Goal: Task Accomplishment & Management: Complete application form

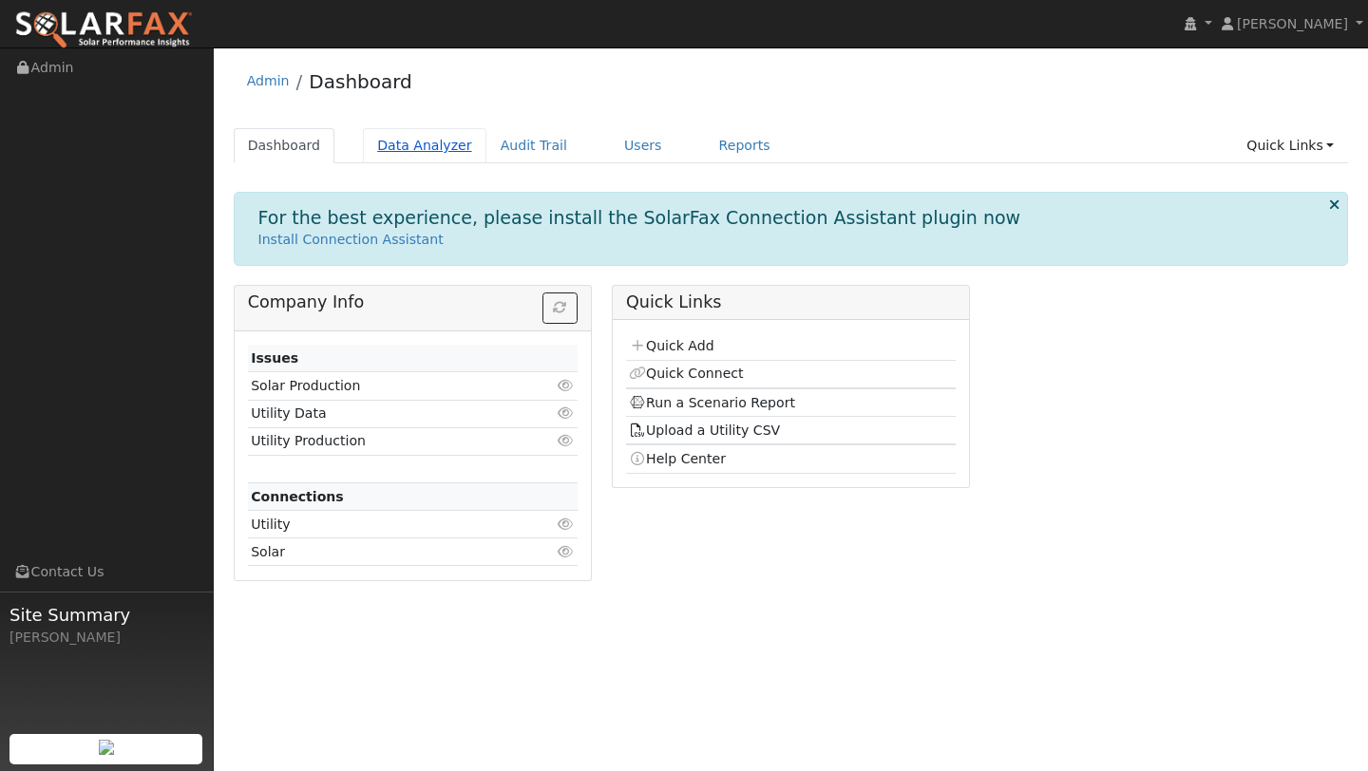
click at [411, 135] on link "Data Analyzer" at bounding box center [424, 145] width 123 height 35
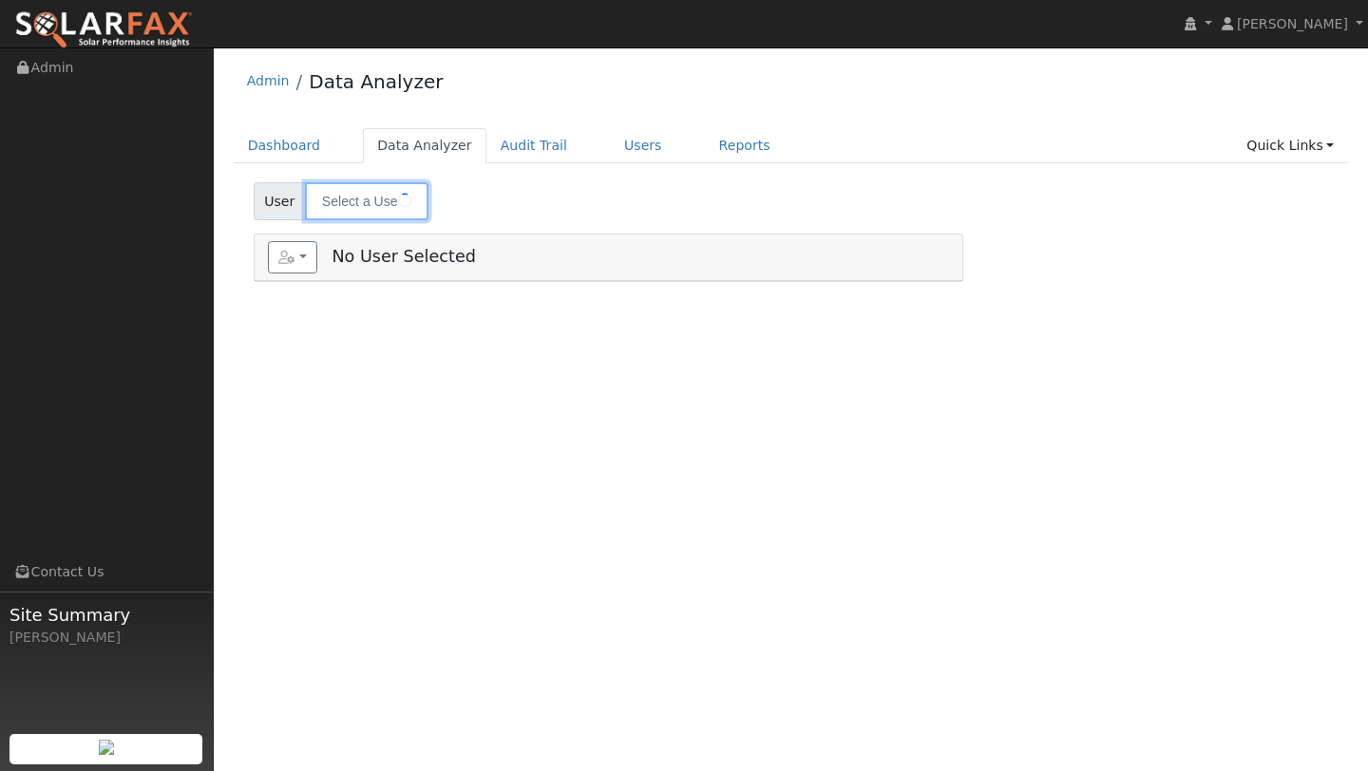
type input "Paul Garnett"
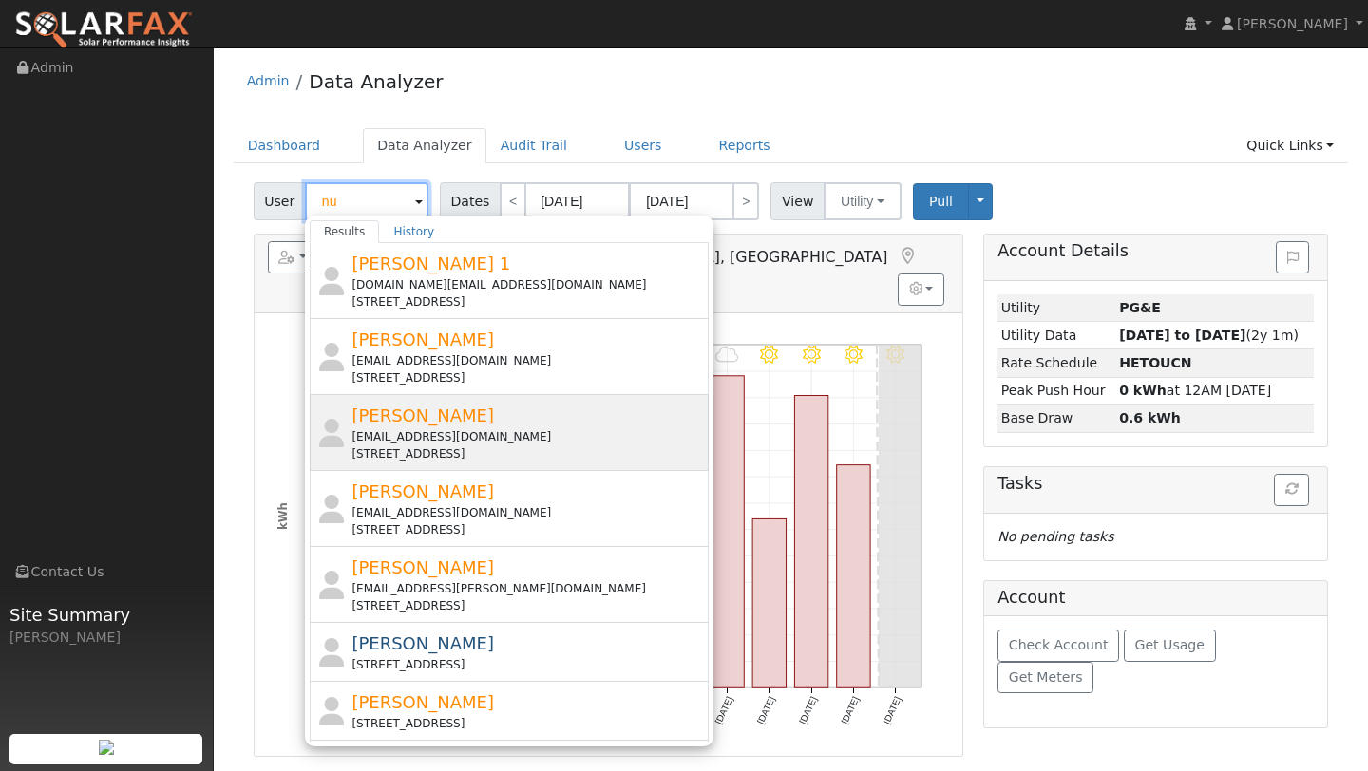
type input "n"
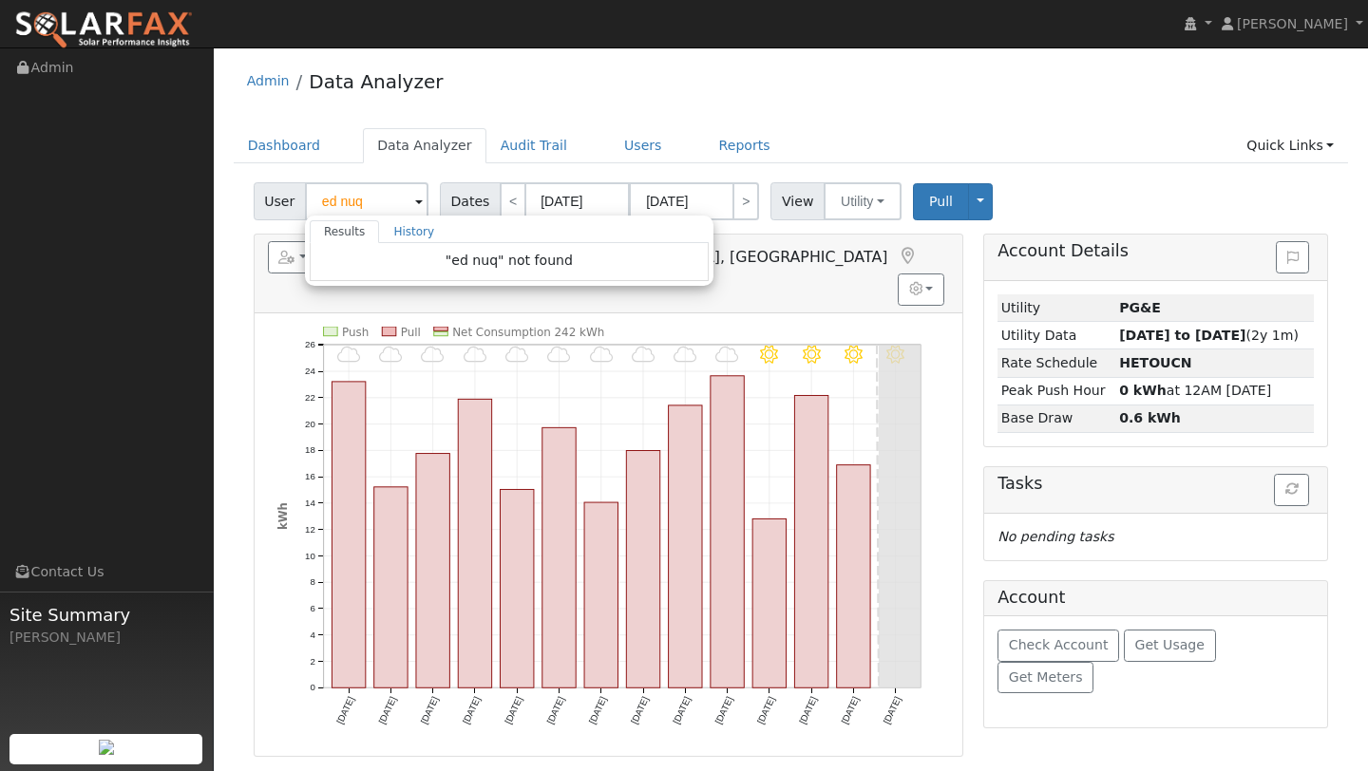
type input "Paul Garnett"
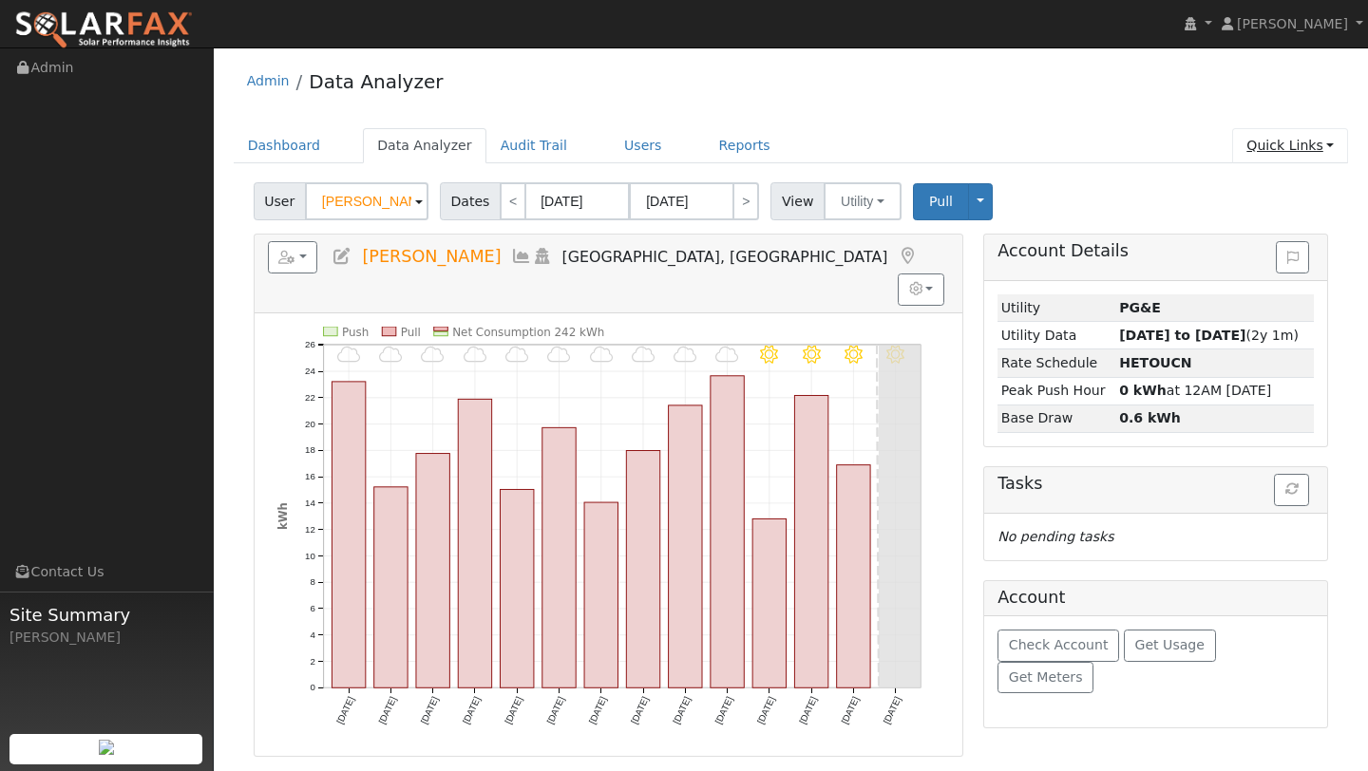
click at [1269, 130] on link "Quick Links" at bounding box center [1290, 145] width 116 height 35
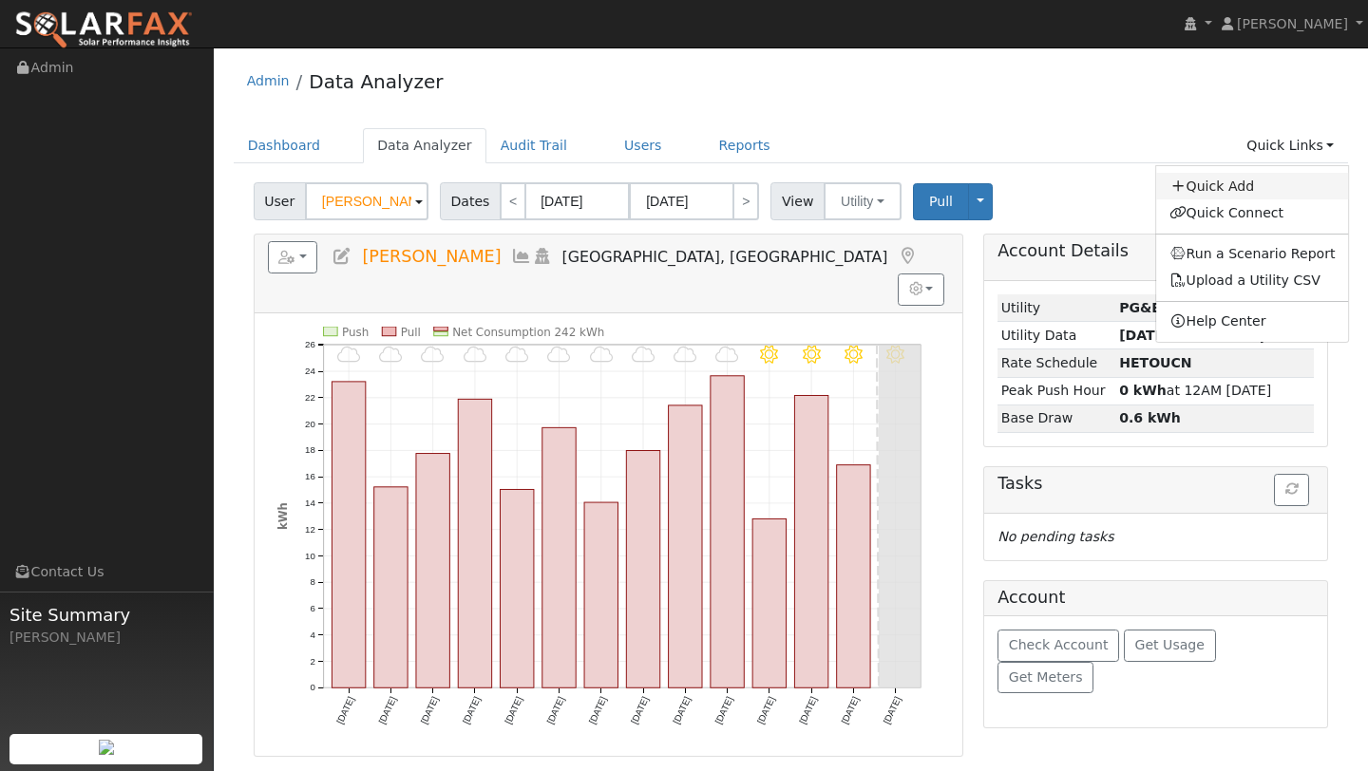
click at [1235, 190] on link "Quick Add" at bounding box center [1252, 186] width 193 height 27
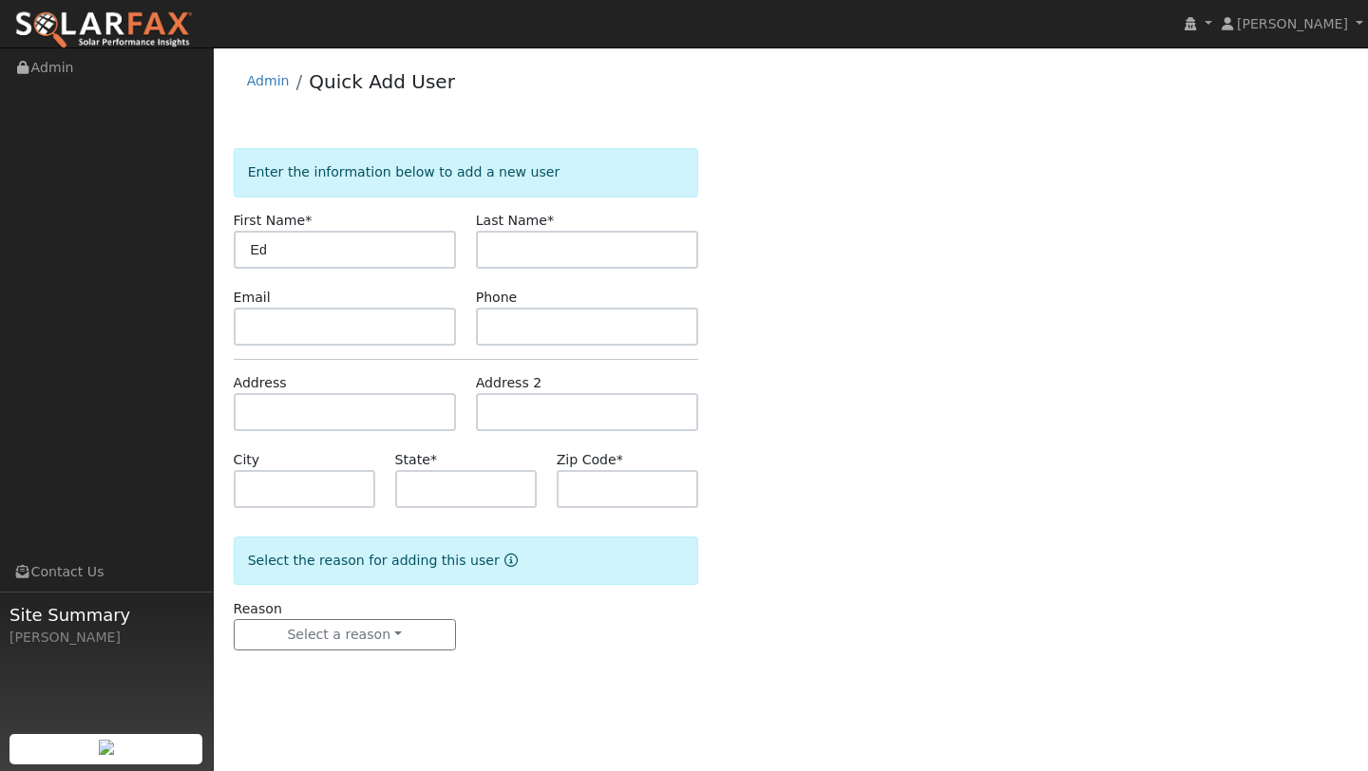
type input "Ed"
click at [589, 229] on div "Last Name *" at bounding box center [586, 240] width 242 height 58
click at [589, 250] on input "text" at bounding box center [587, 250] width 222 height 38
type input "n"
type input "Nuqui"
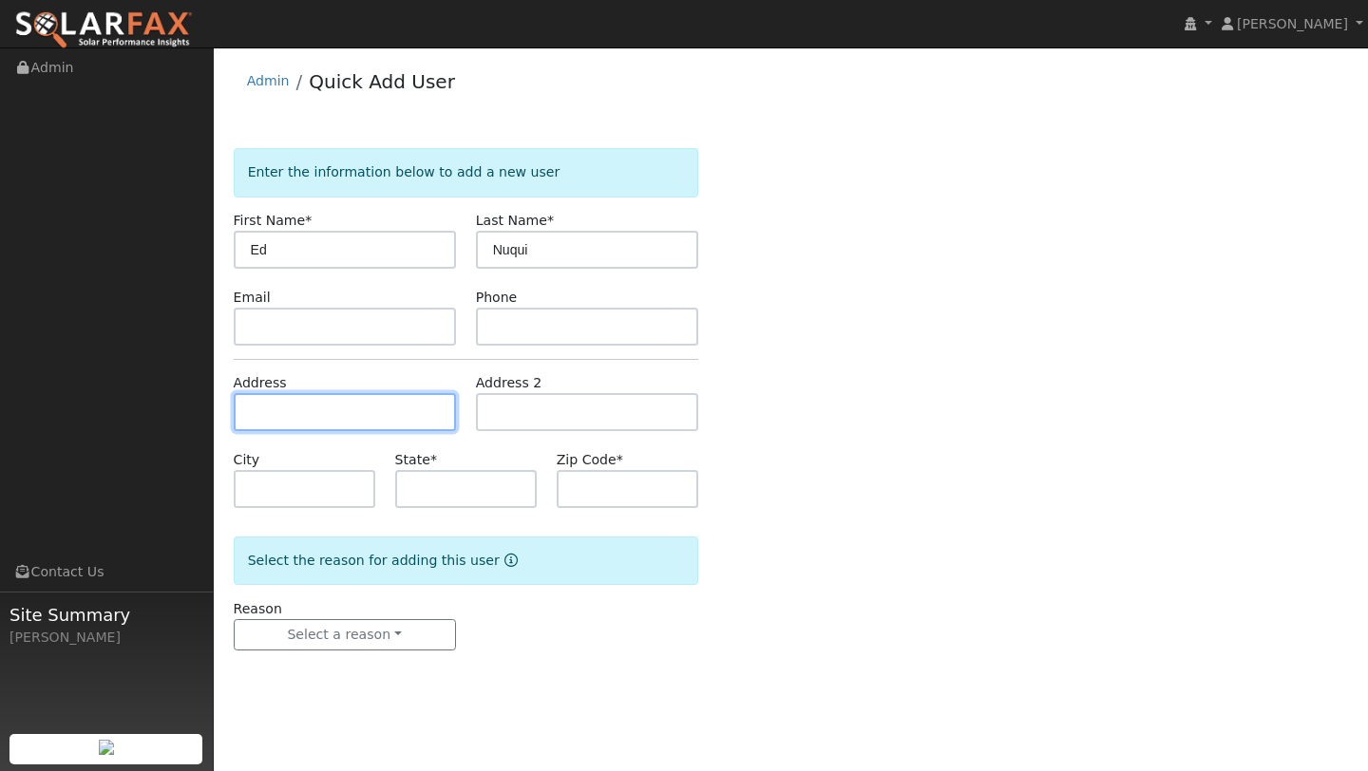
click at [266, 396] on input "text" at bounding box center [345, 412] width 222 height 38
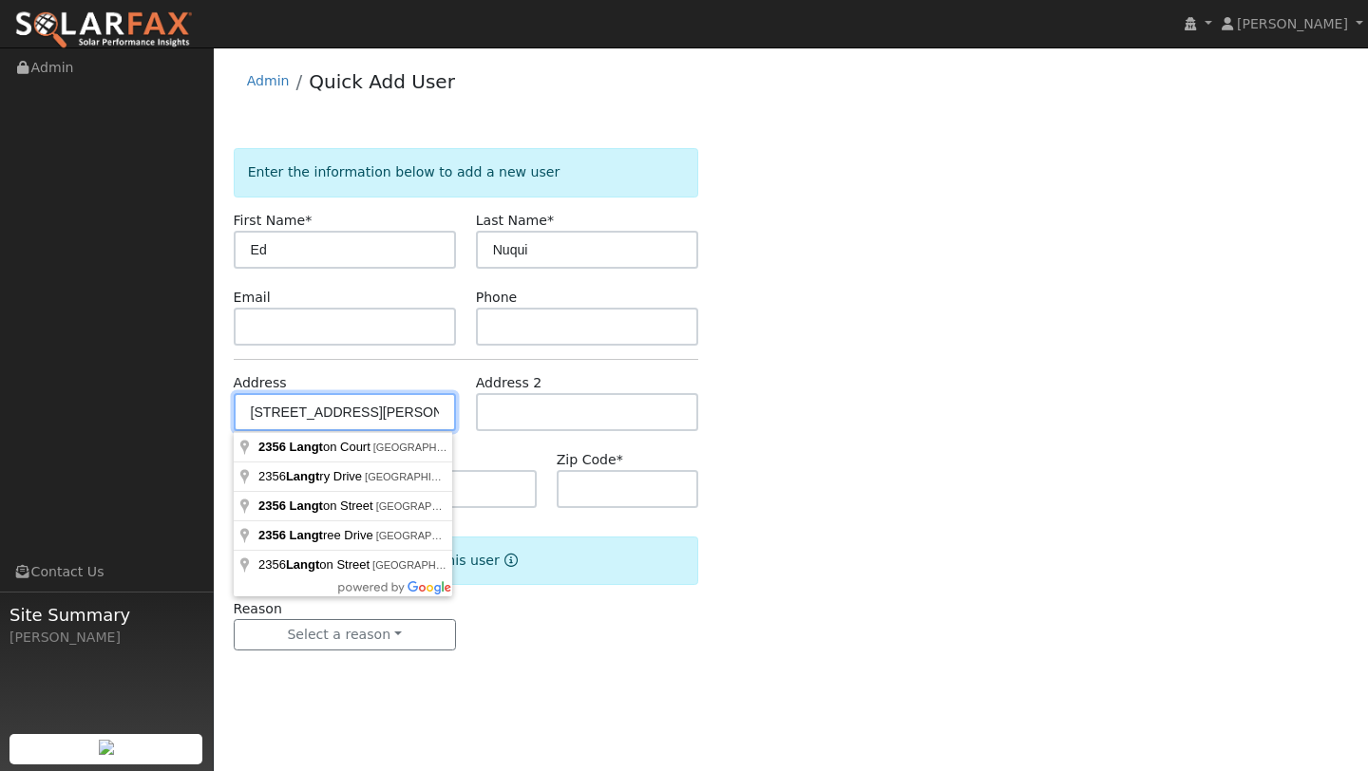
type input "2356 Langton Court"
type input "Vallejo"
type input "CA"
type input "94591"
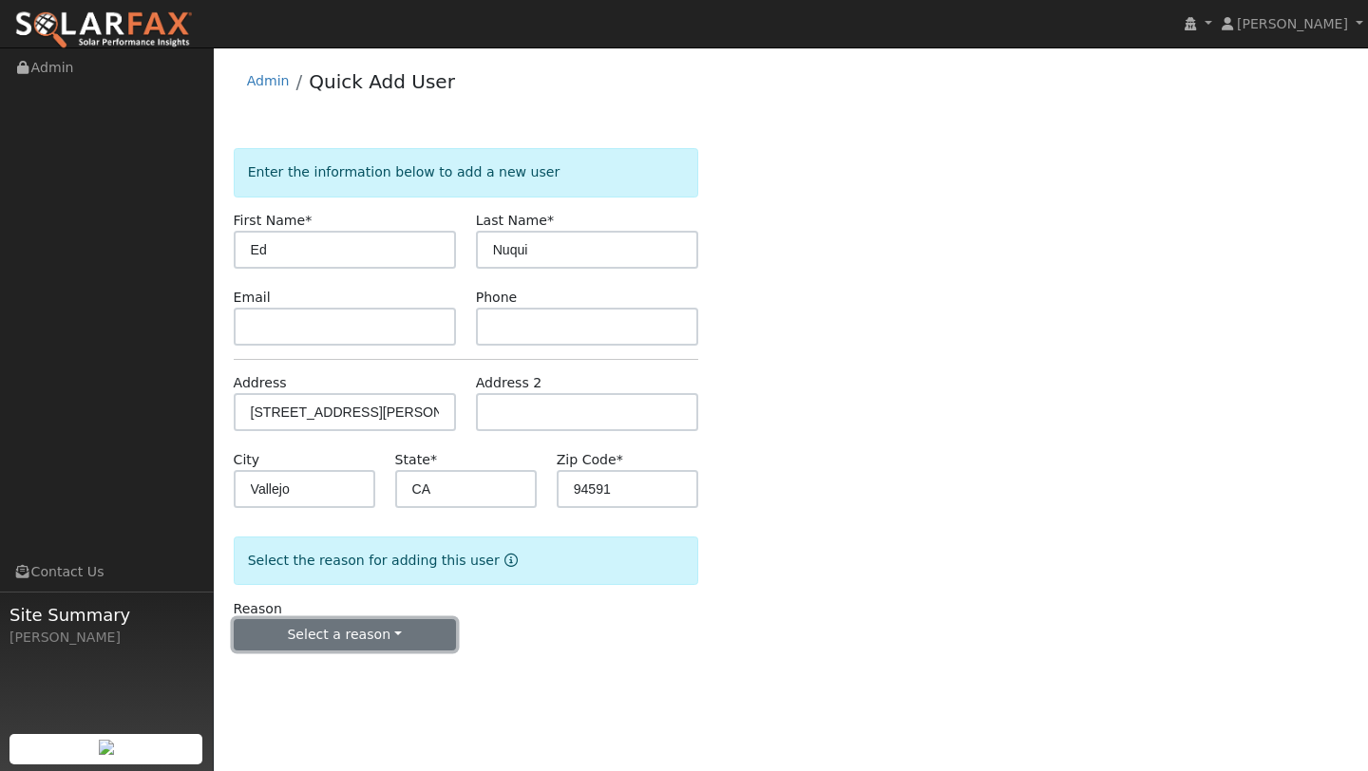
click at [371, 637] on button "Select a reason" at bounding box center [345, 635] width 222 height 32
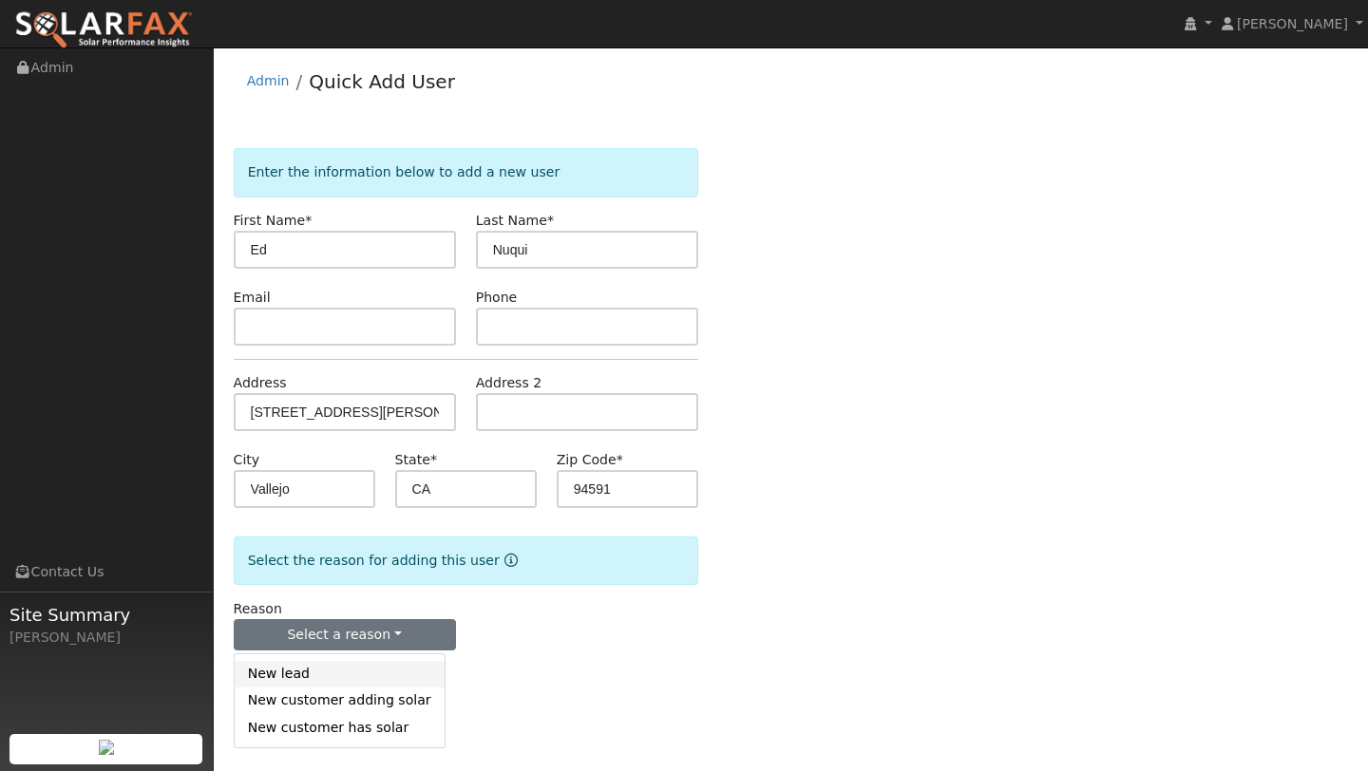
click at [361, 679] on link "New lead" at bounding box center [340, 674] width 210 height 27
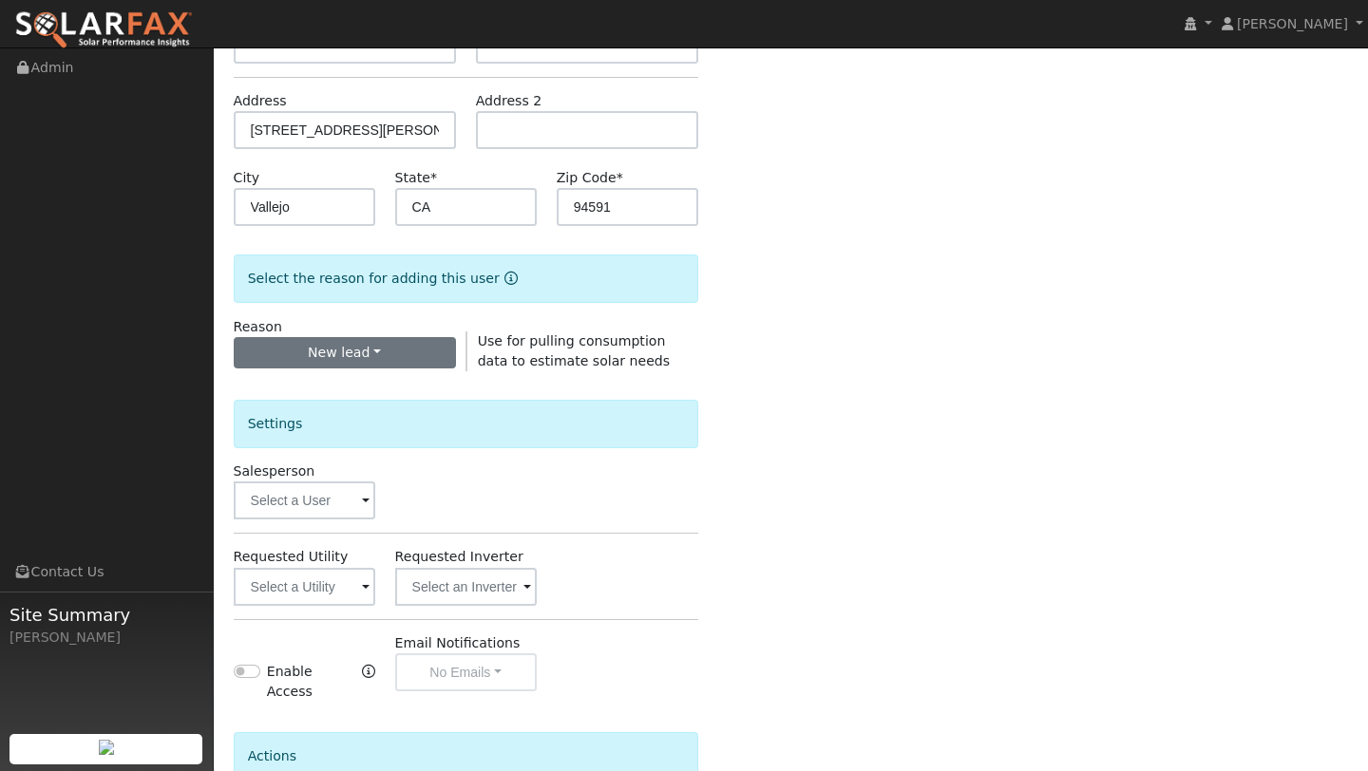
scroll to position [459, 0]
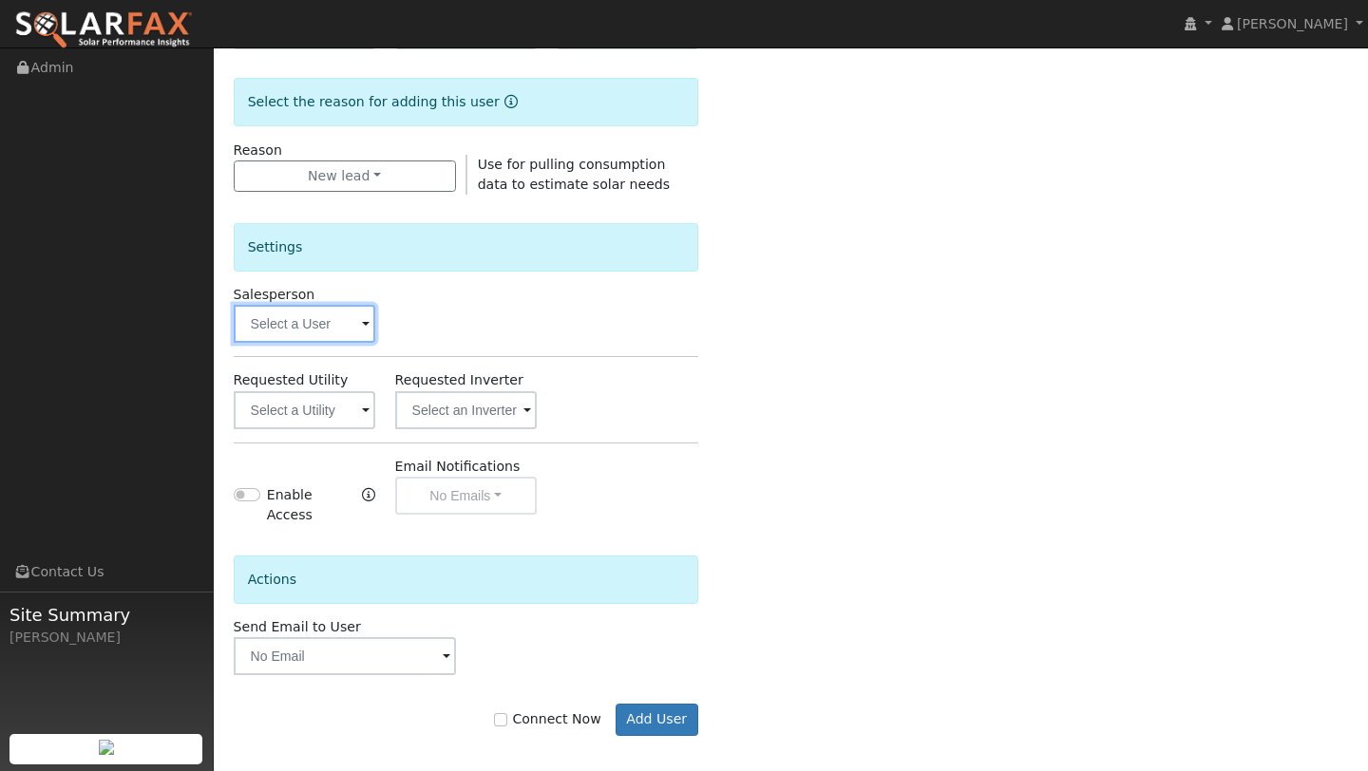
click at [289, 318] on input "text" at bounding box center [305, 324] width 142 height 38
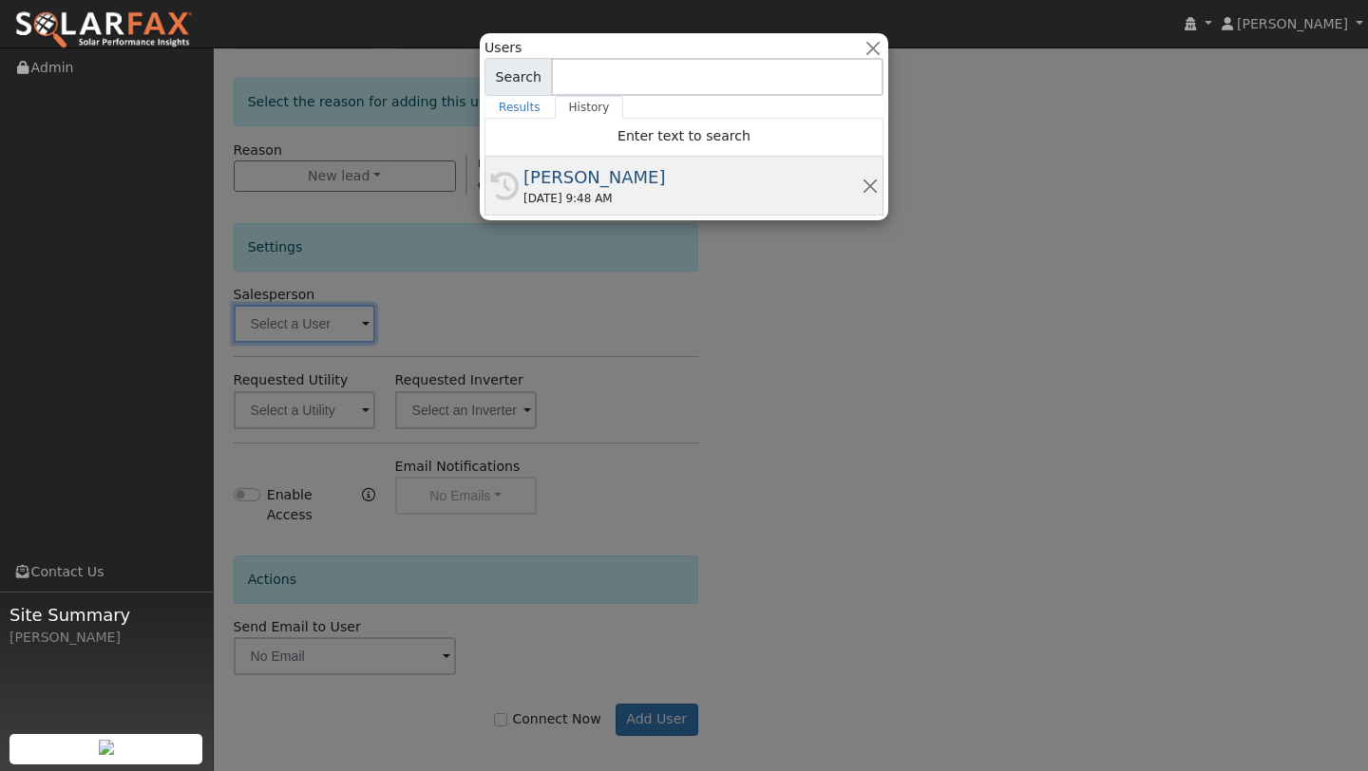
click at [541, 176] on div "[PERSON_NAME]" at bounding box center [692, 177] width 338 height 26
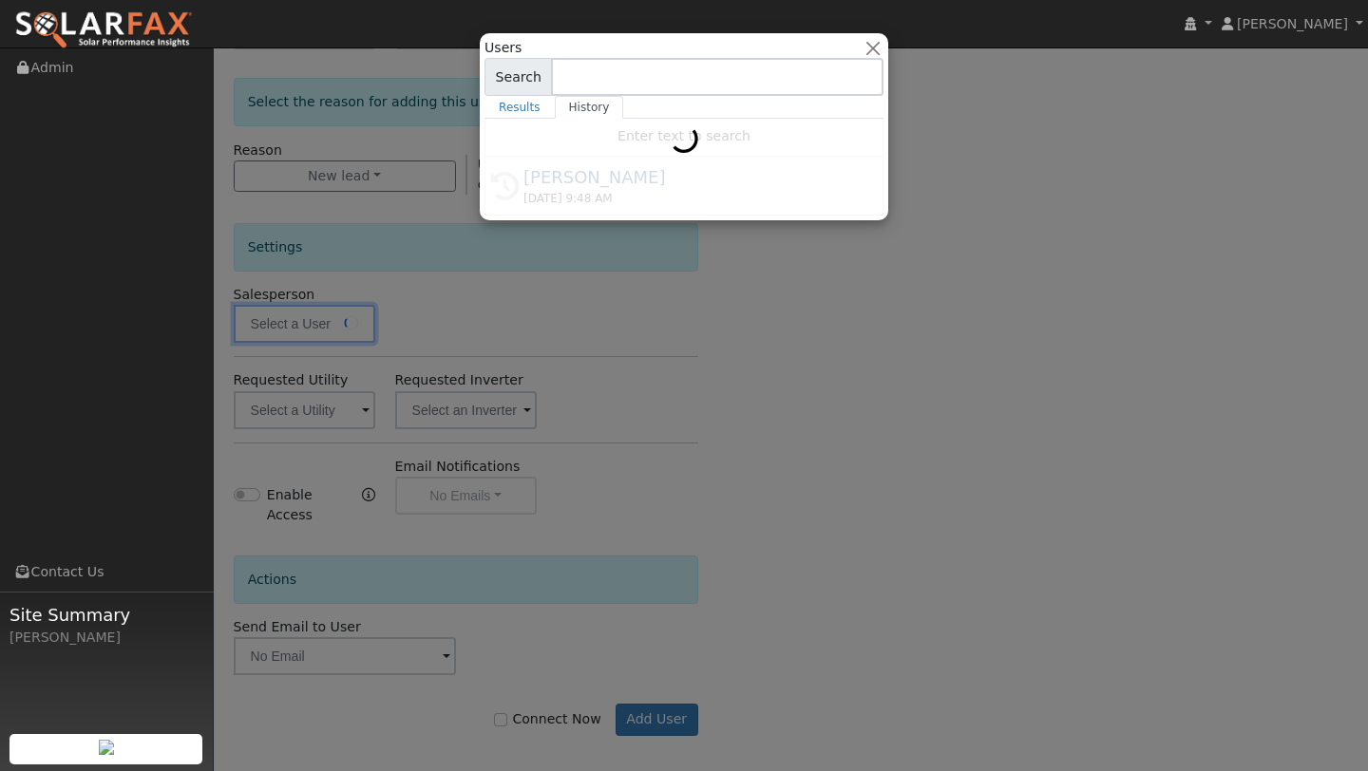
type input "[PERSON_NAME]"
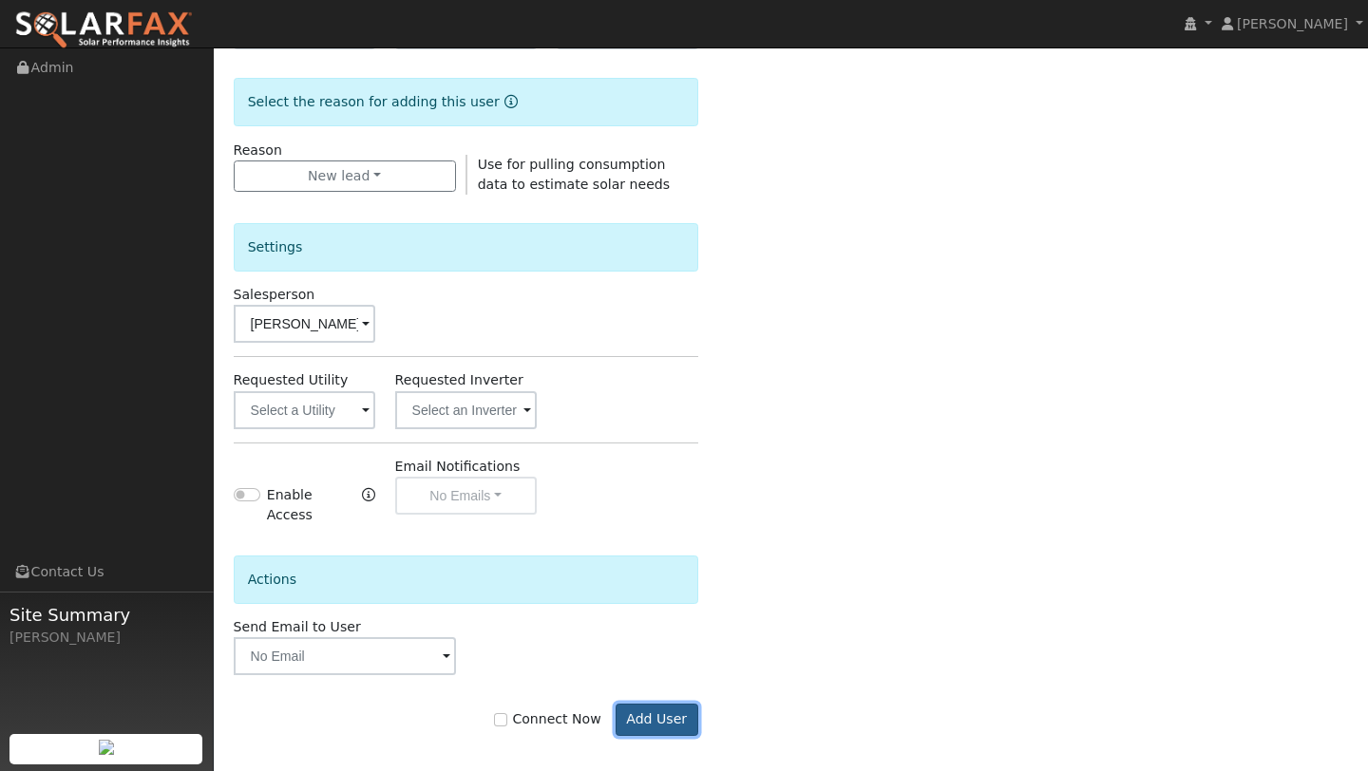
click at [673, 704] on button "Add User" at bounding box center [656, 720] width 83 height 32
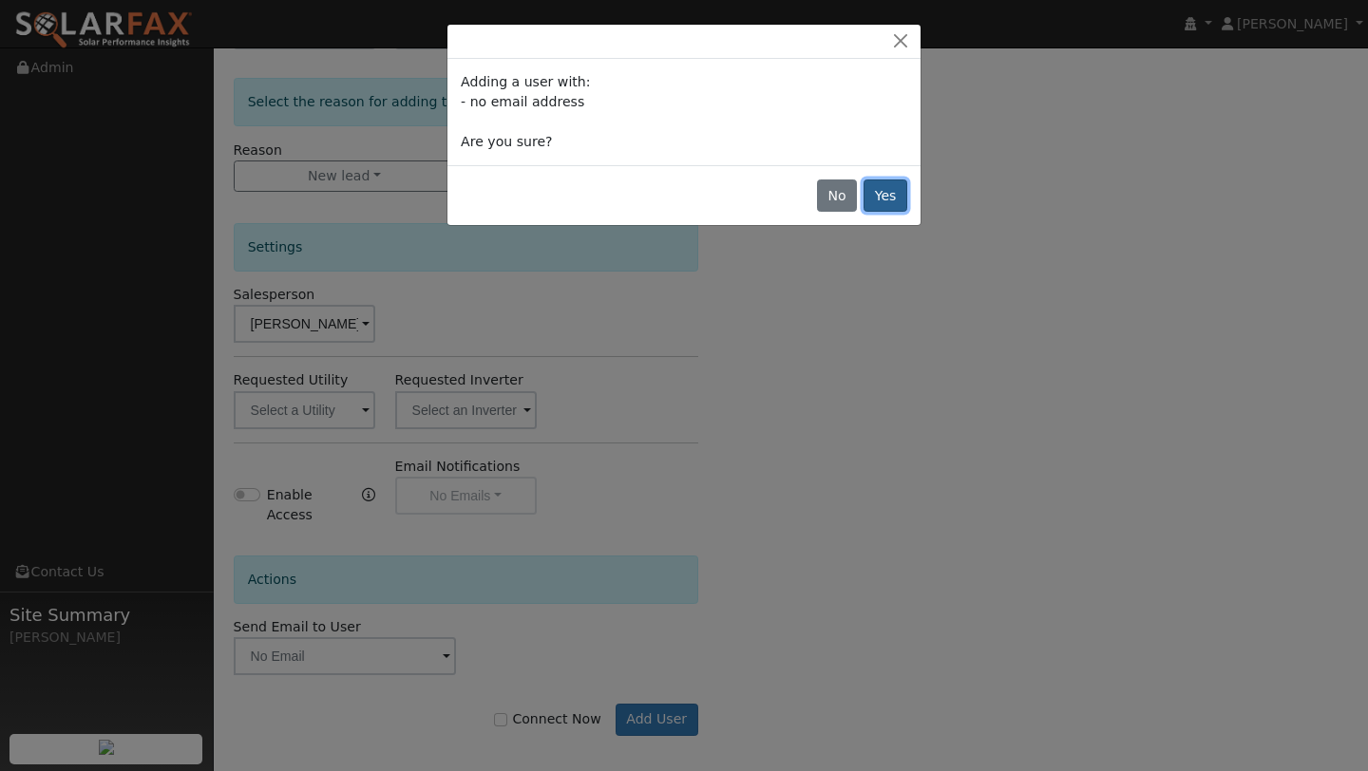
click at [869, 197] on button "Yes" at bounding box center [885, 195] width 44 height 32
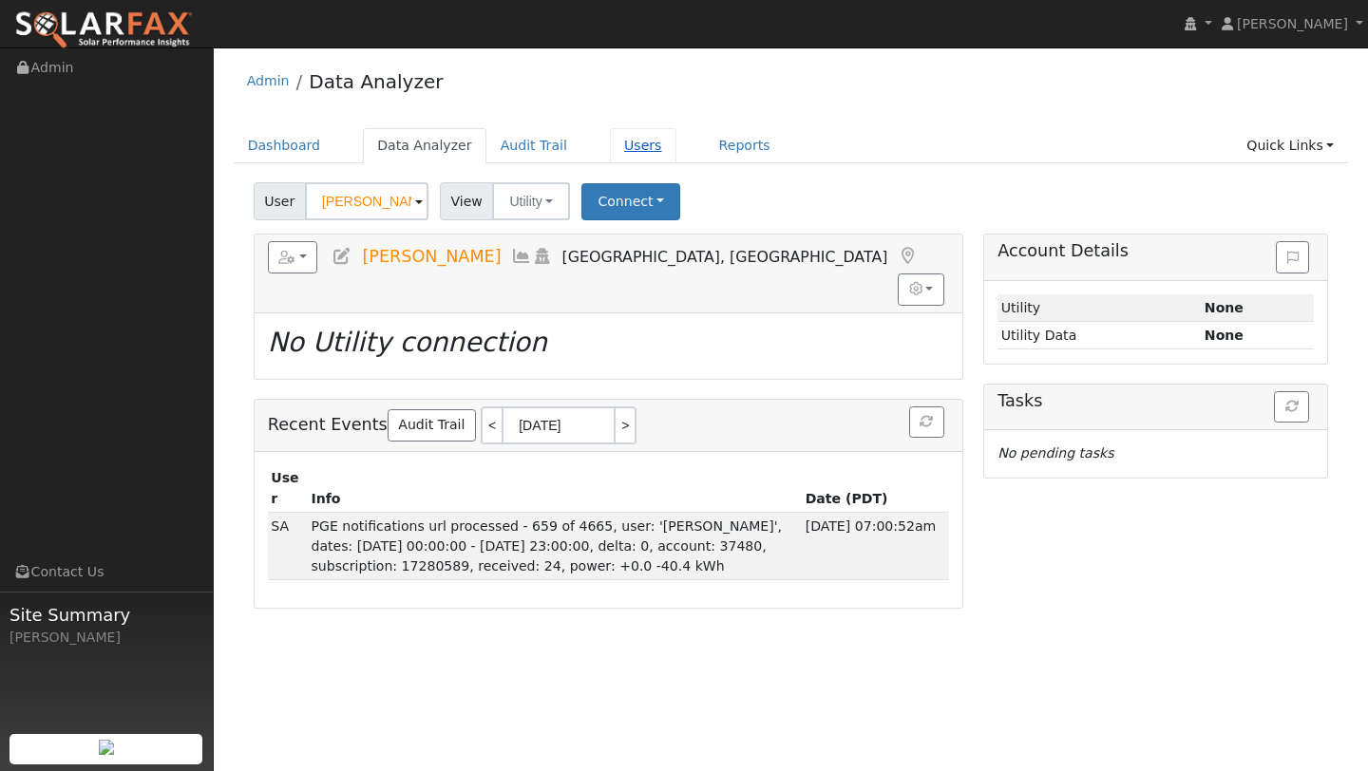
click at [630, 147] on link "Users" at bounding box center [643, 145] width 66 height 35
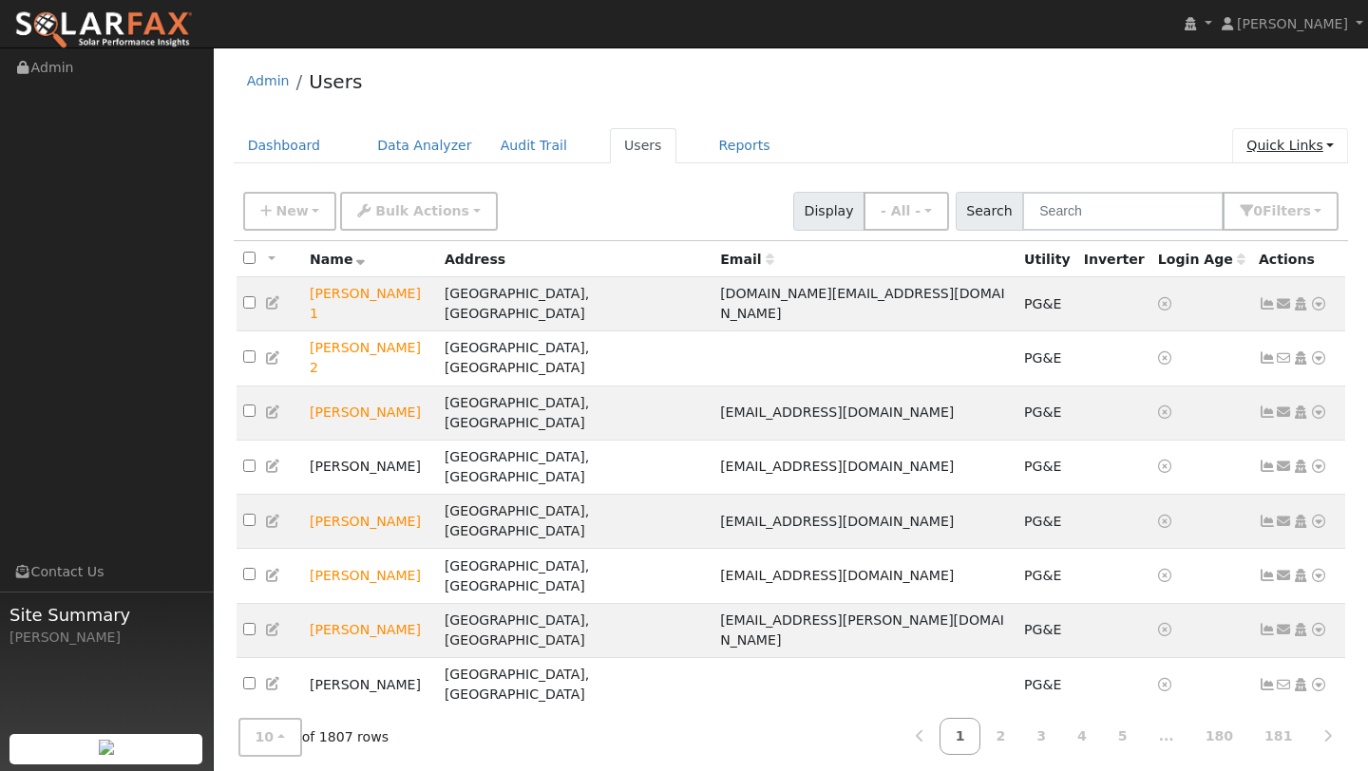
click at [1327, 144] on link "Quick Links" at bounding box center [1290, 145] width 116 height 35
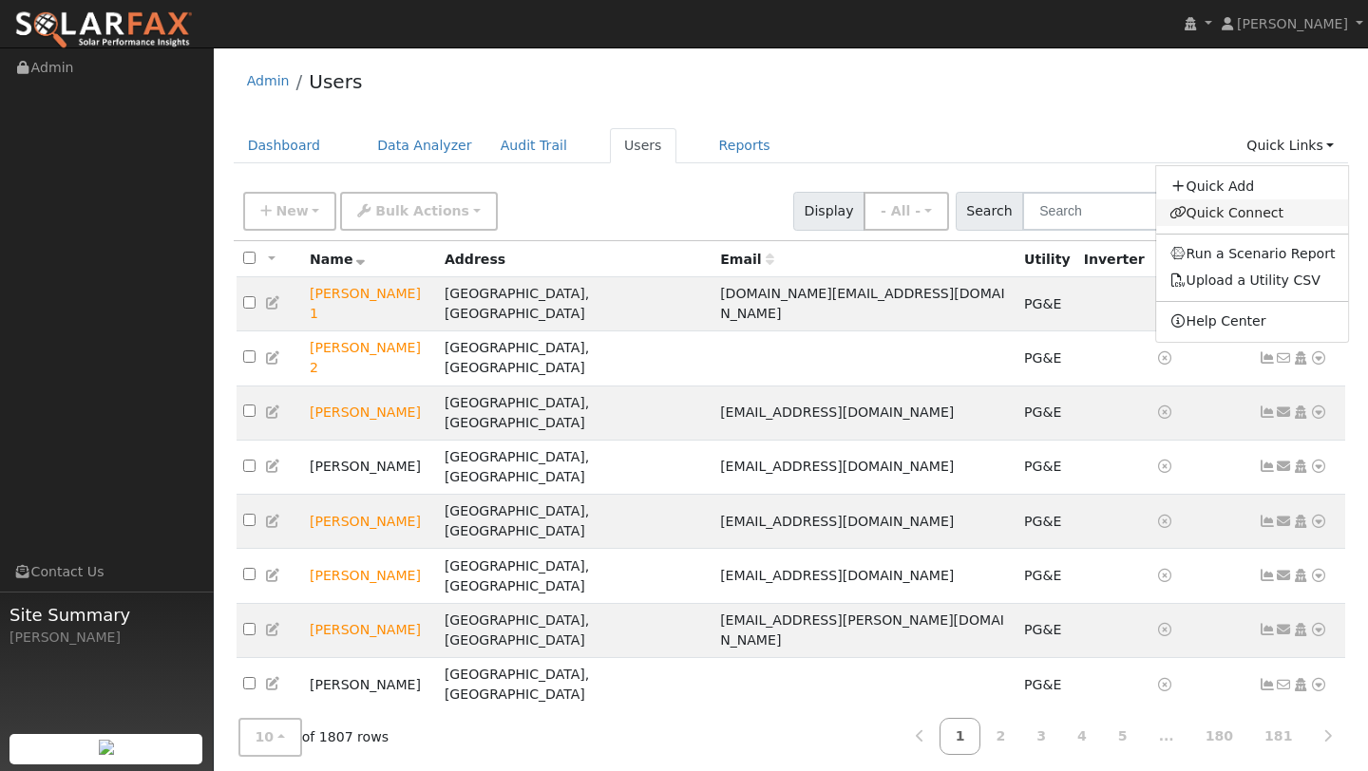
click at [1238, 202] on link "Quick Connect" at bounding box center [1252, 212] width 193 height 27
